Goal: Task Accomplishment & Management: Manage account settings

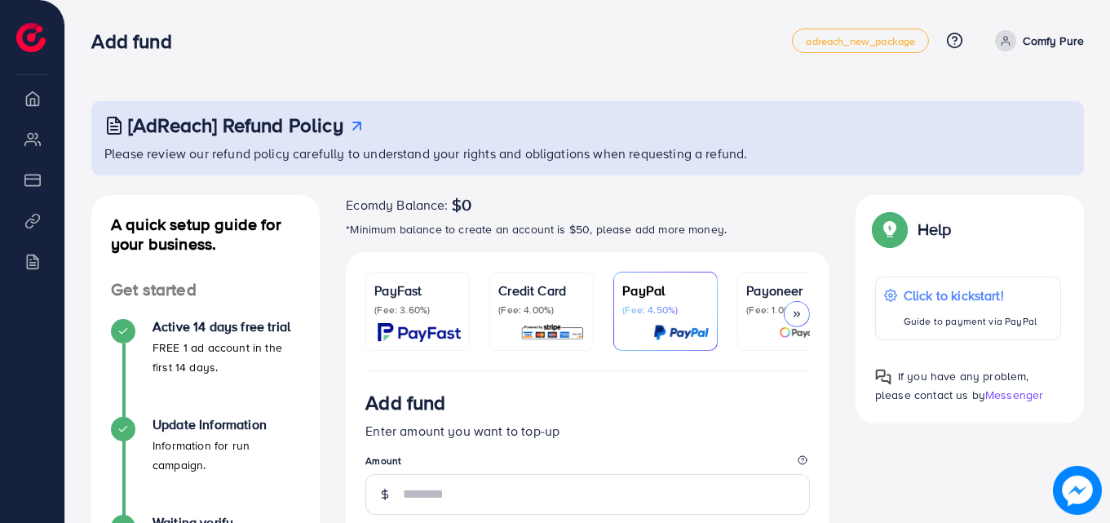
click at [537, 323] on img at bounding box center [552, 332] width 64 height 19
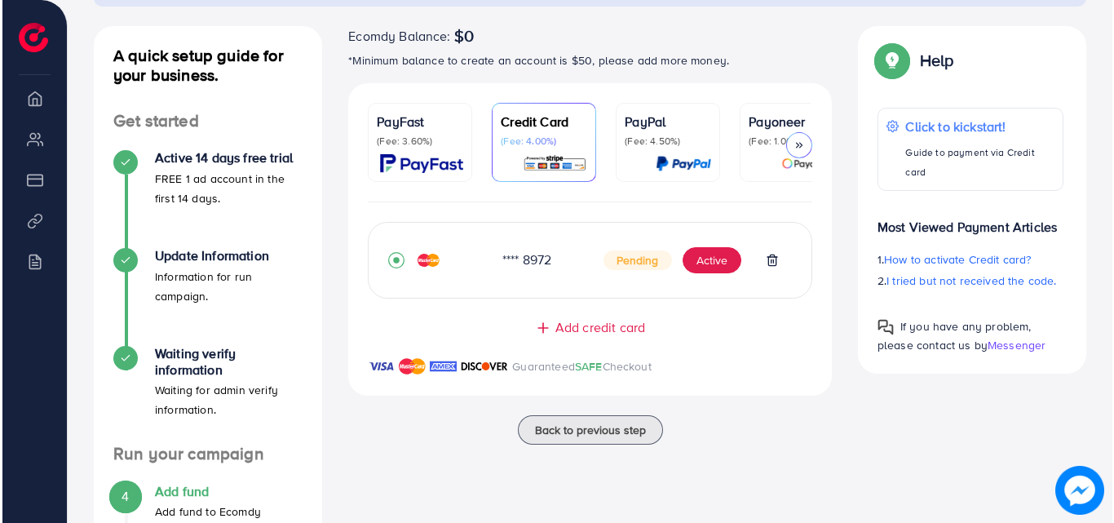
scroll to position [228, 0]
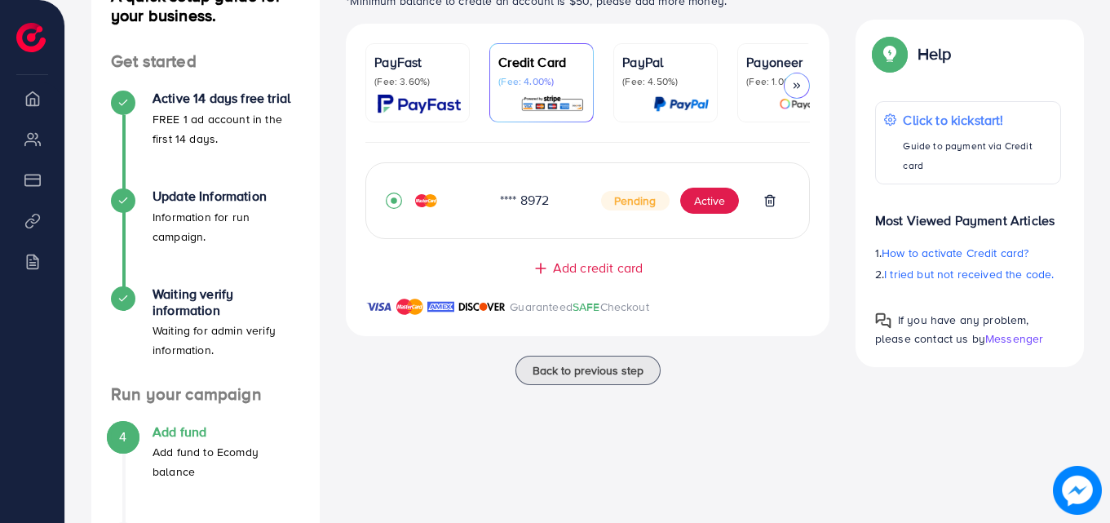
click at [331, 151] on div "A quick setup guide for your business. Get started Active 14 days free trial FR…" at bounding box center [205, 303] width 254 height 673
click at [705, 197] on button "Active" at bounding box center [709, 201] width 59 height 26
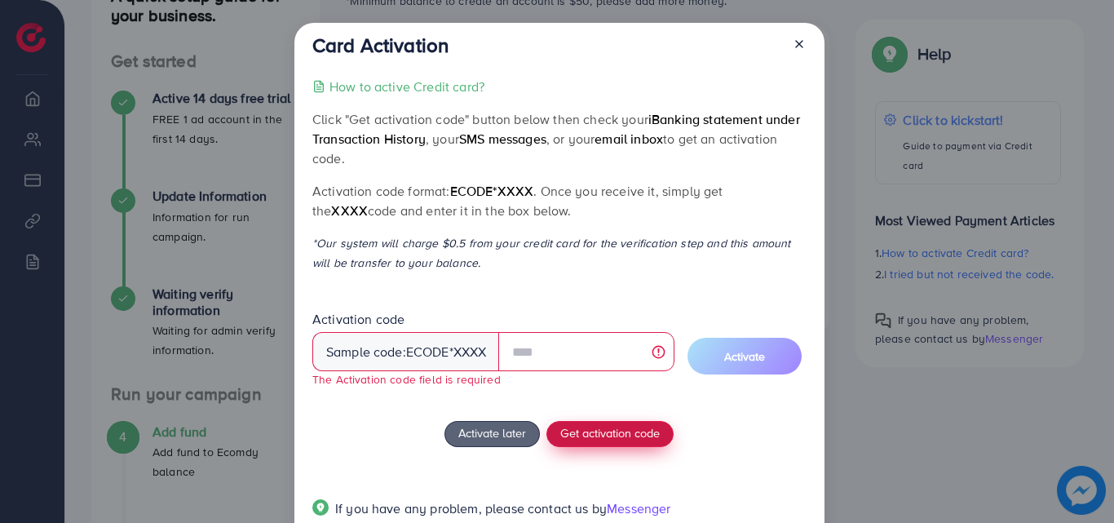
click at [597, 421] on button "Get activation code" at bounding box center [609, 434] width 127 height 26
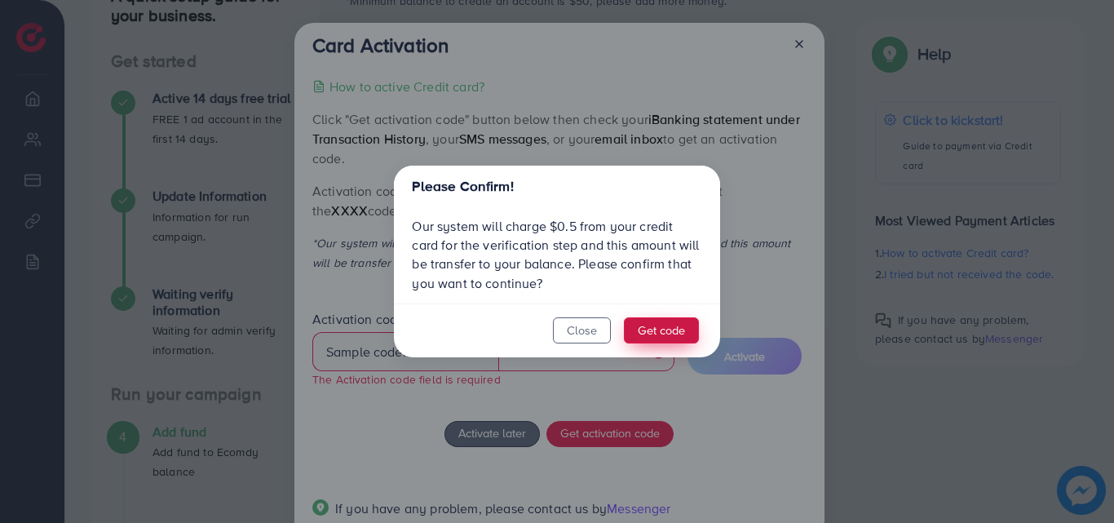
click at [650, 331] on button "Get code" at bounding box center [661, 330] width 75 height 26
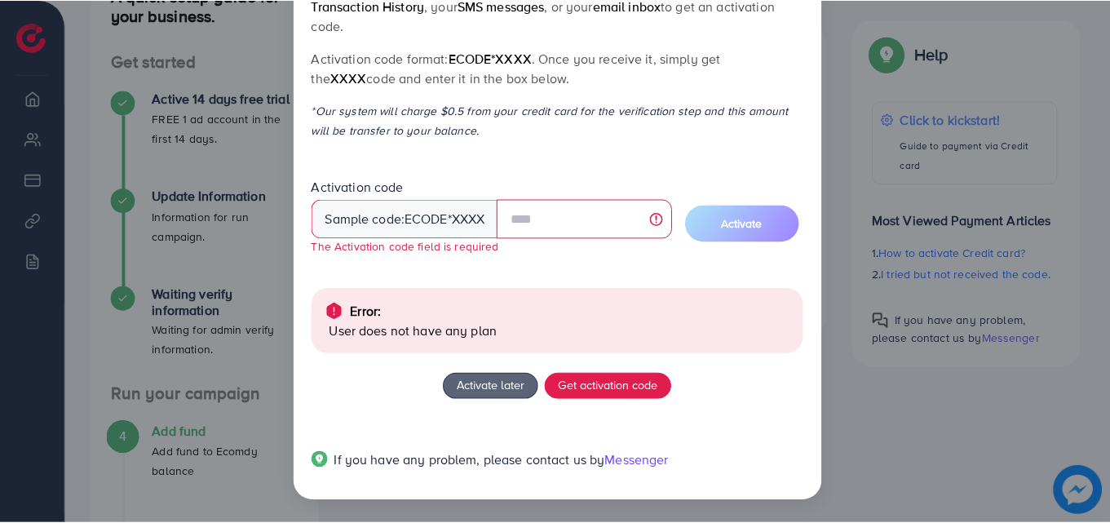
scroll to position [0, 0]
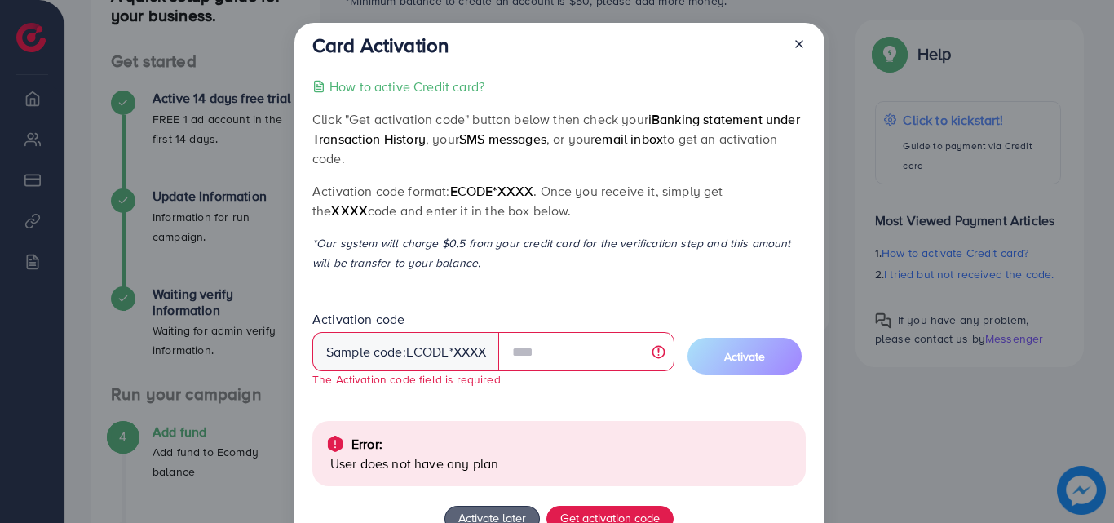
click at [793, 46] on icon at bounding box center [799, 44] width 13 height 13
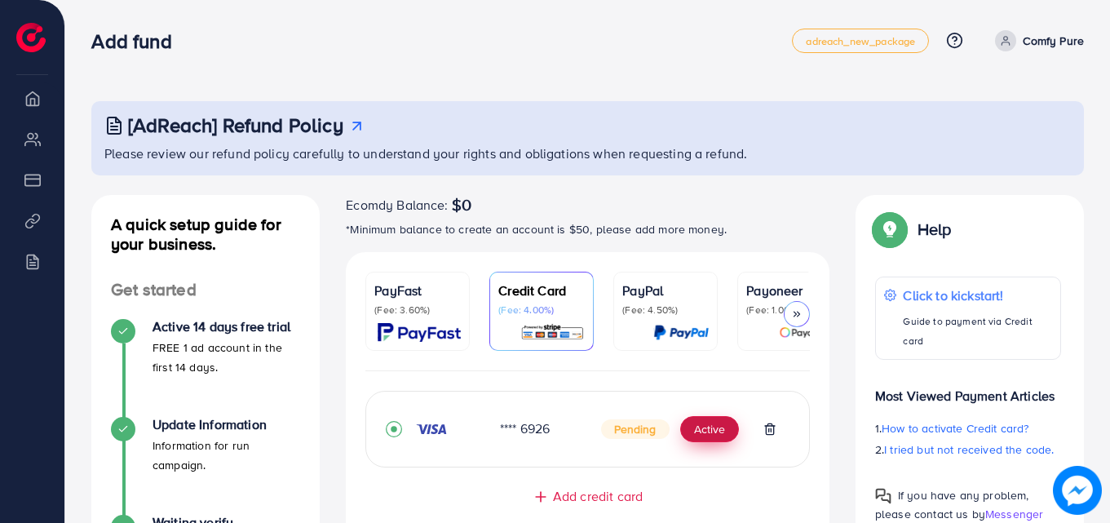
click at [708, 434] on button "Active" at bounding box center [709, 429] width 59 height 26
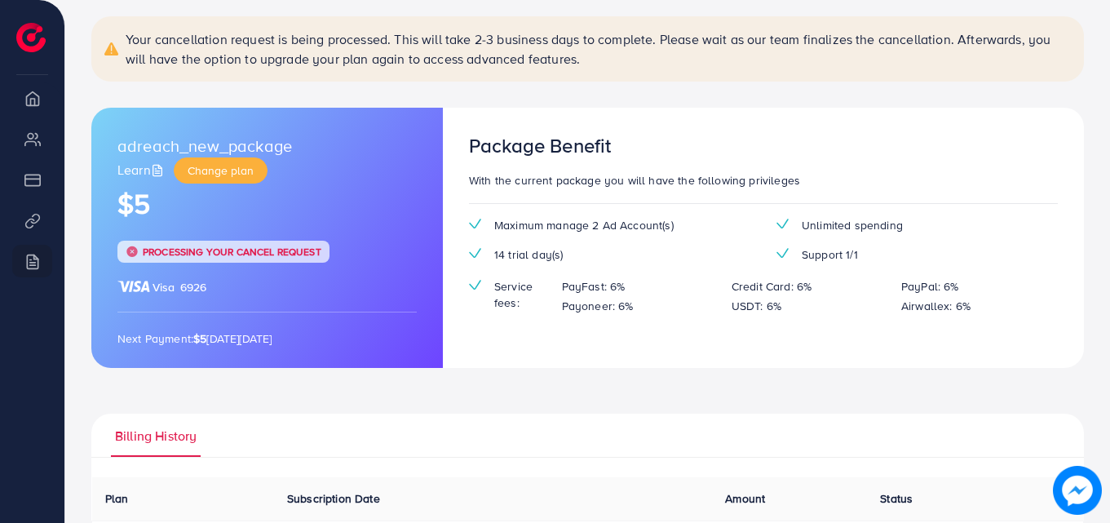
scroll to position [142, 0]
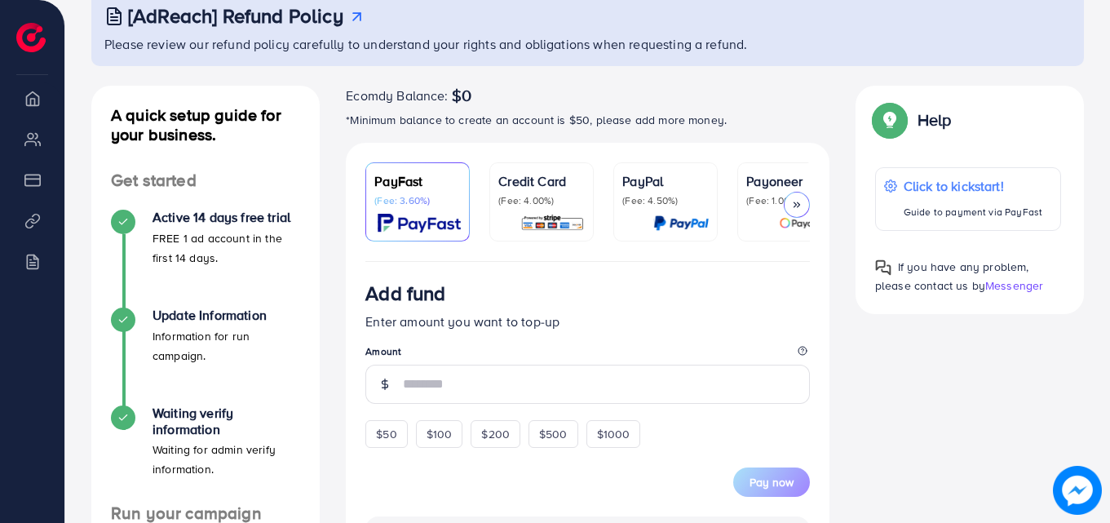
scroll to position [110, 0]
click at [531, 184] on p "Credit Card" at bounding box center [541, 180] width 86 height 20
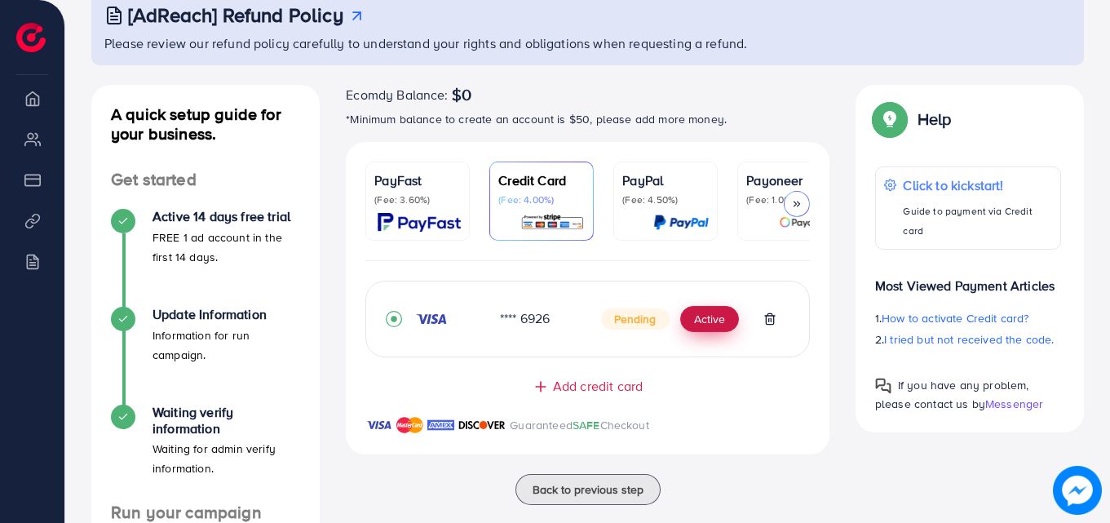
click at [730, 326] on button "Active" at bounding box center [709, 319] width 59 height 26
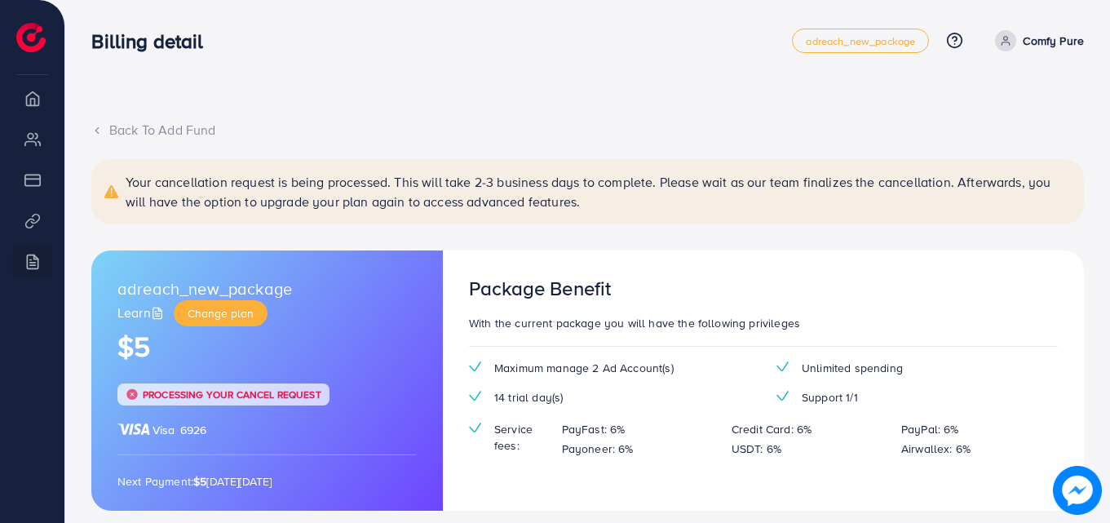
click at [1036, 51] on link "Comfy Pure" at bounding box center [1035, 40] width 95 height 21
click at [999, 87] on span "Log out" at bounding box center [986, 97] width 44 height 20
